Goal: Find specific page/section: Find specific page/section

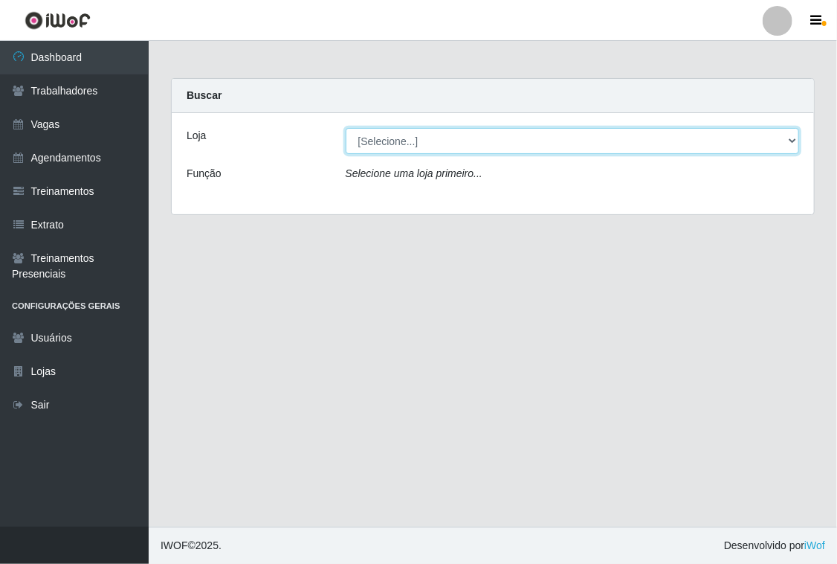
click at [793, 143] on select "[Selecione...] [PERSON_NAME] Clan - [GEOGRAPHIC_DATA]" at bounding box center [573, 141] width 454 height 26
select select "452"
click at [346, 128] on select "[Selecione...] [PERSON_NAME] Clan - [GEOGRAPHIC_DATA]" at bounding box center [573, 141] width 454 height 26
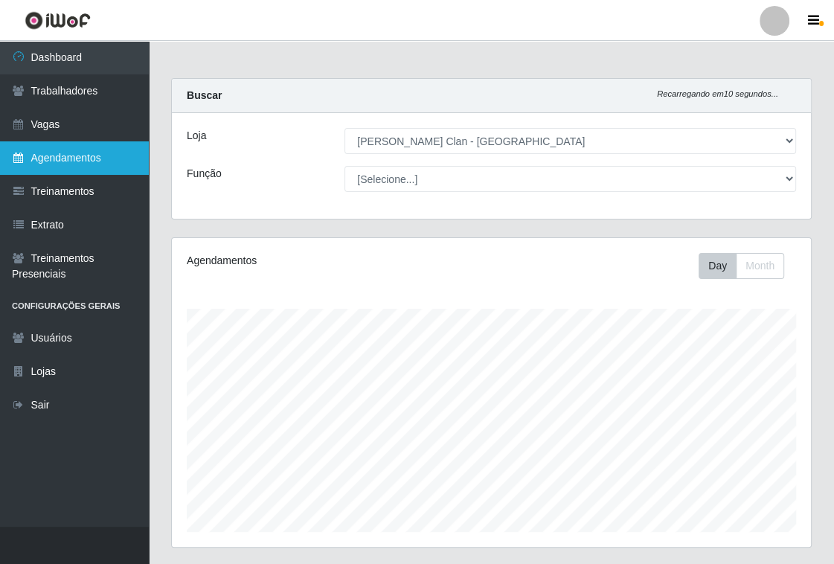
click at [73, 157] on link "Agendamentos" at bounding box center [74, 157] width 149 height 33
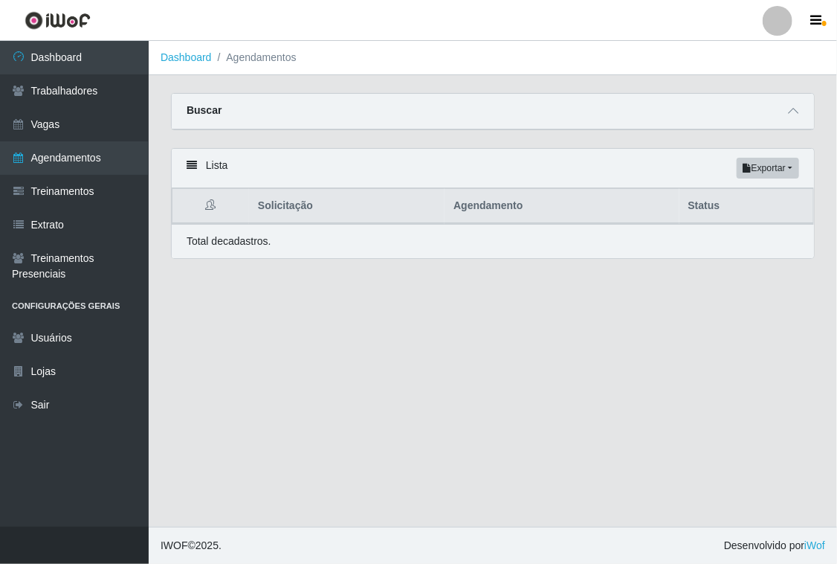
click at [187, 164] on icon at bounding box center [192, 165] width 10 height 10
click at [190, 167] on icon at bounding box center [192, 165] width 10 height 10
click at [796, 109] on icon at bounding box center [793, 111] width 10 height 10
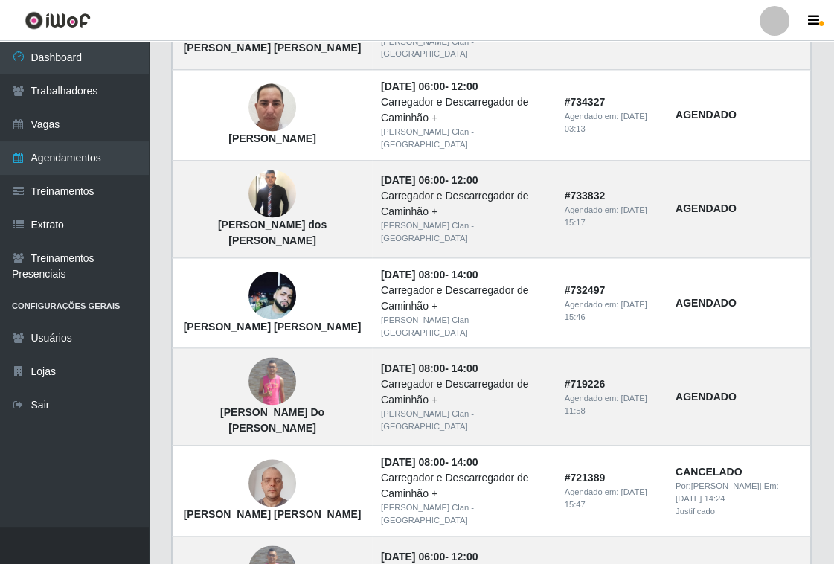
scroll to position [1352, 0]
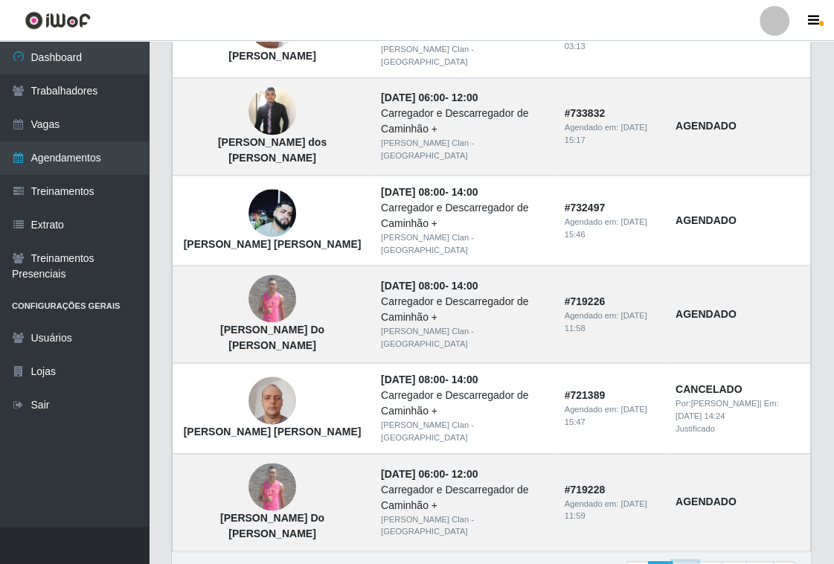
click at [692, 561] on link "2" at bounding box center [684, 574] width 25 height 27
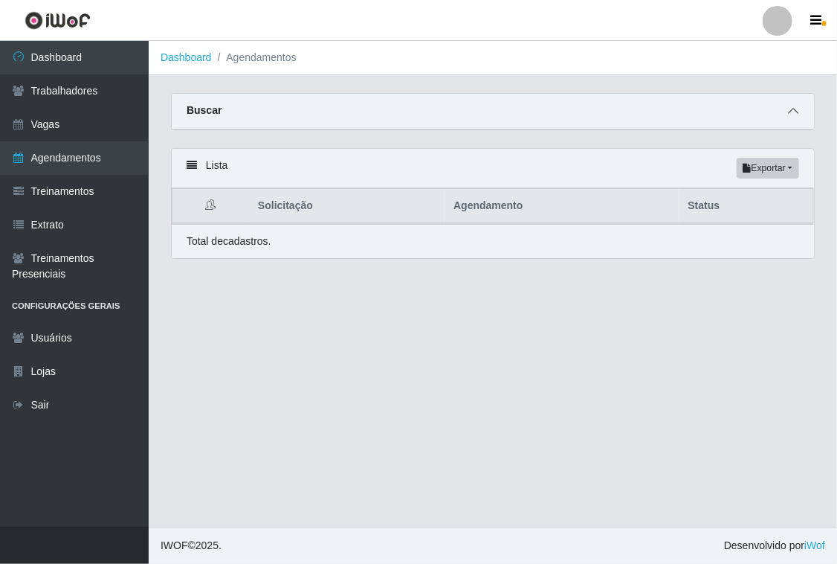
click at [791, 109] on icon at bounding box center [793, 111] width 10 height 10
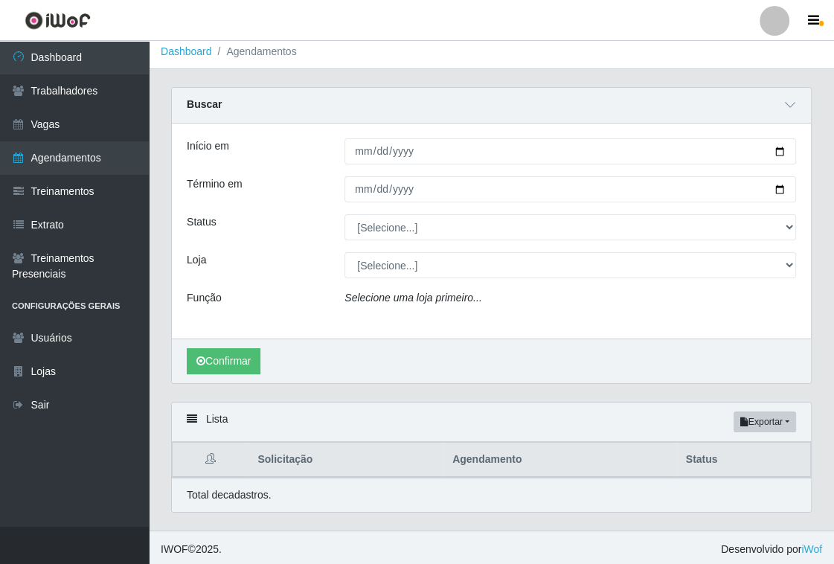
scroll to position [7, 0]
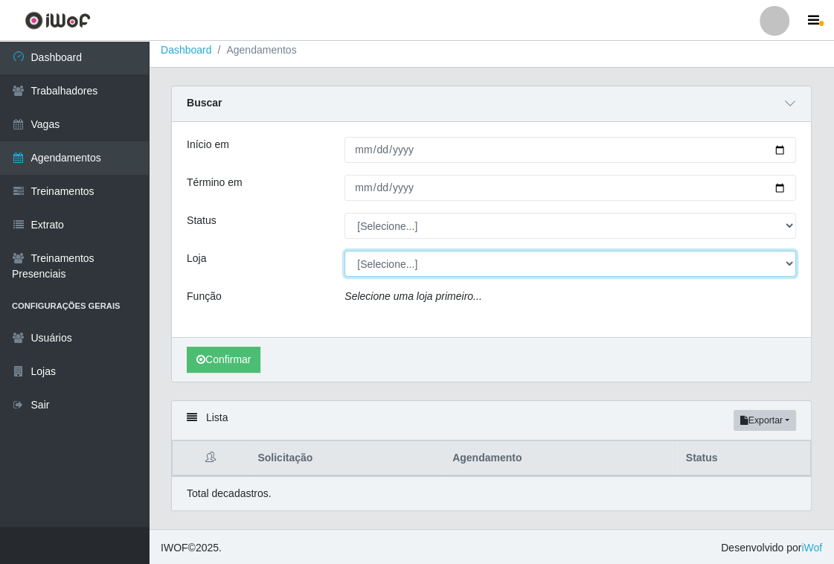
click at [790, 264] on select "[Selecione...] Leite Clan - [GEOGRAPHIC_DATA]" at bounding box center [569, 264] width 451 height 26
select select "452"
click at [344, 251] on select "[Selecione...] Leite Clan - [GEOGRAPHIC_DATA]" at bounding box center [569, 264] width 451 height 26
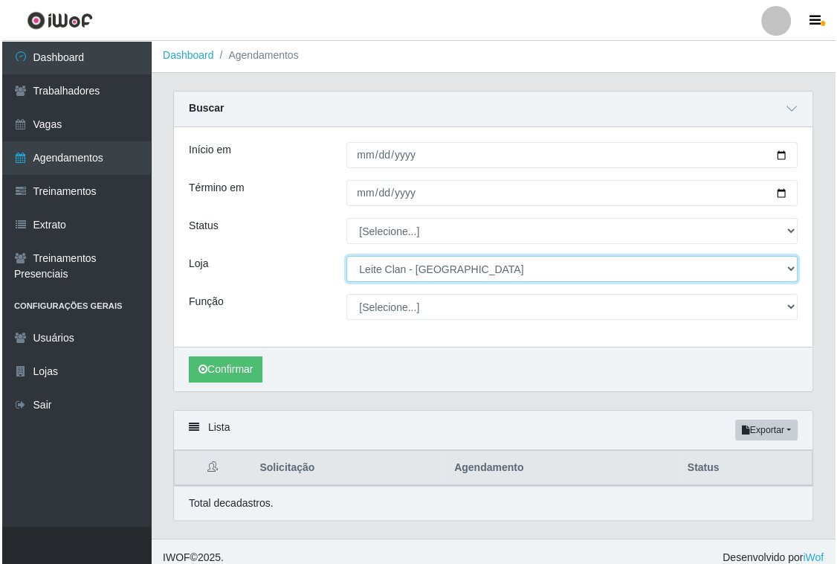
scroll to position [0, 0]
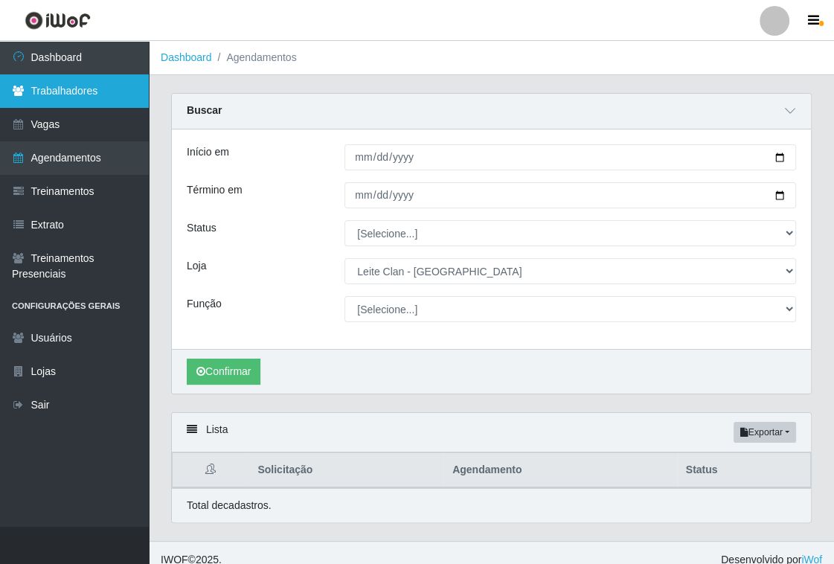
click at [109, 90] on link "Trabalhadores" at bounding box center [74, 90] width 149 height 33
